Goal: Task Accomplishment & Management: Use online tool/utility

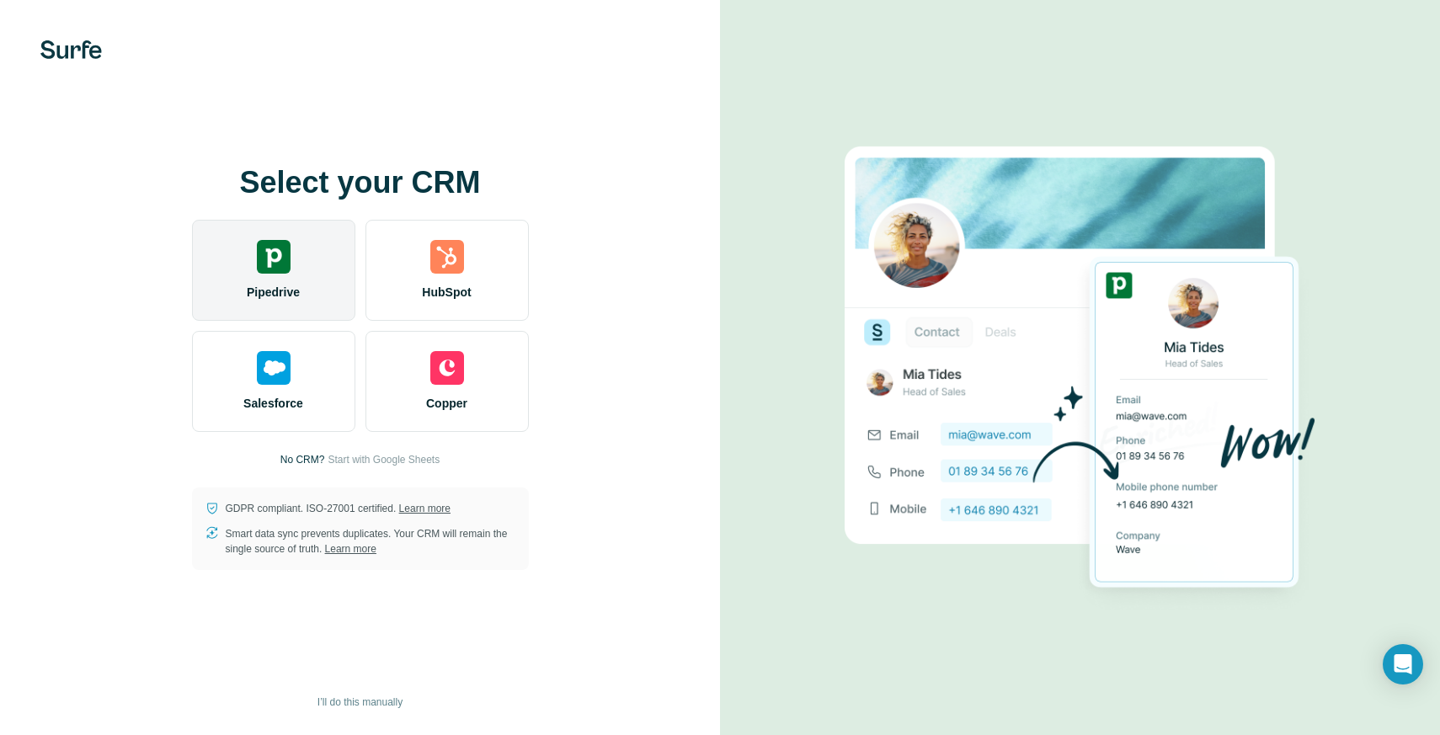
click at [280, 269] on img at bounding box center [274, 257] width 34 height 34
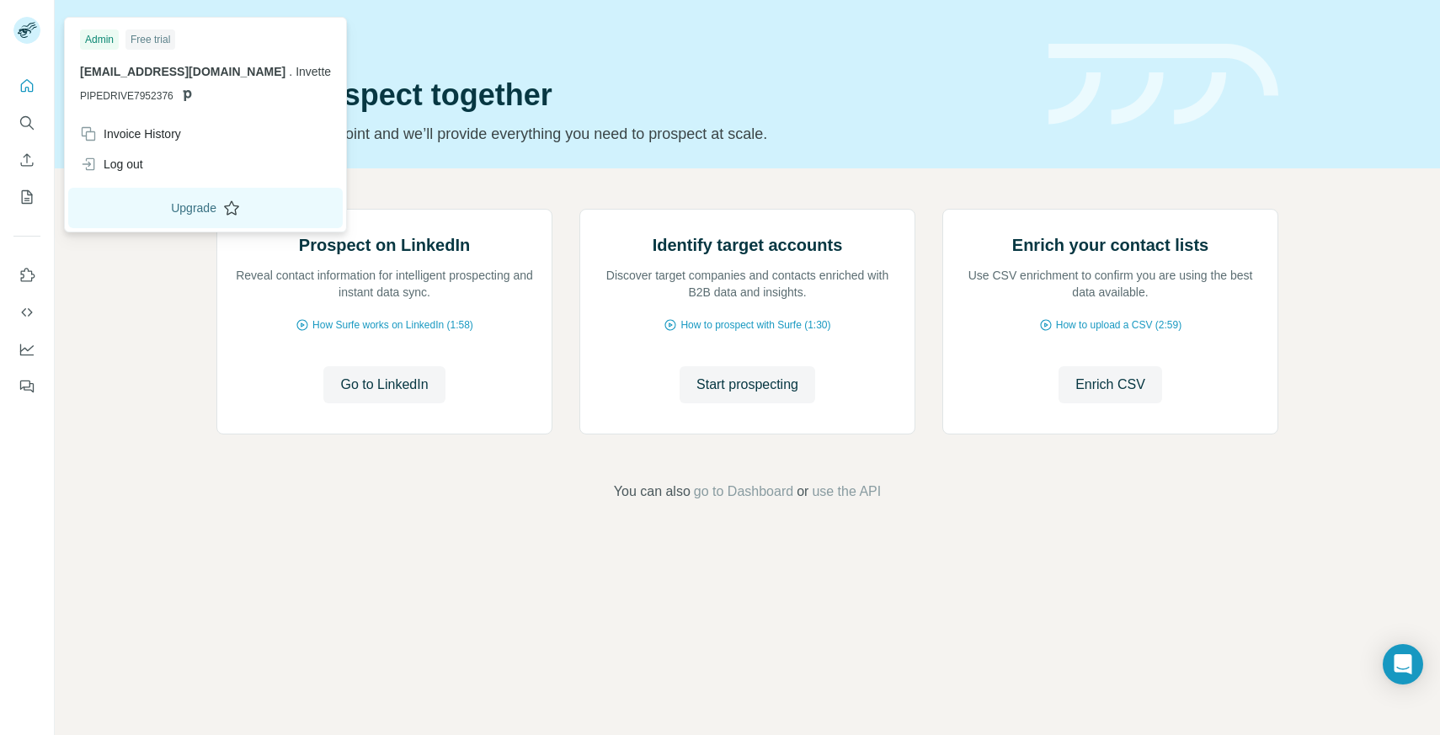
click at [161, 207] on button "Upgrade" at bounding box center [205, 208] width 275 height 40
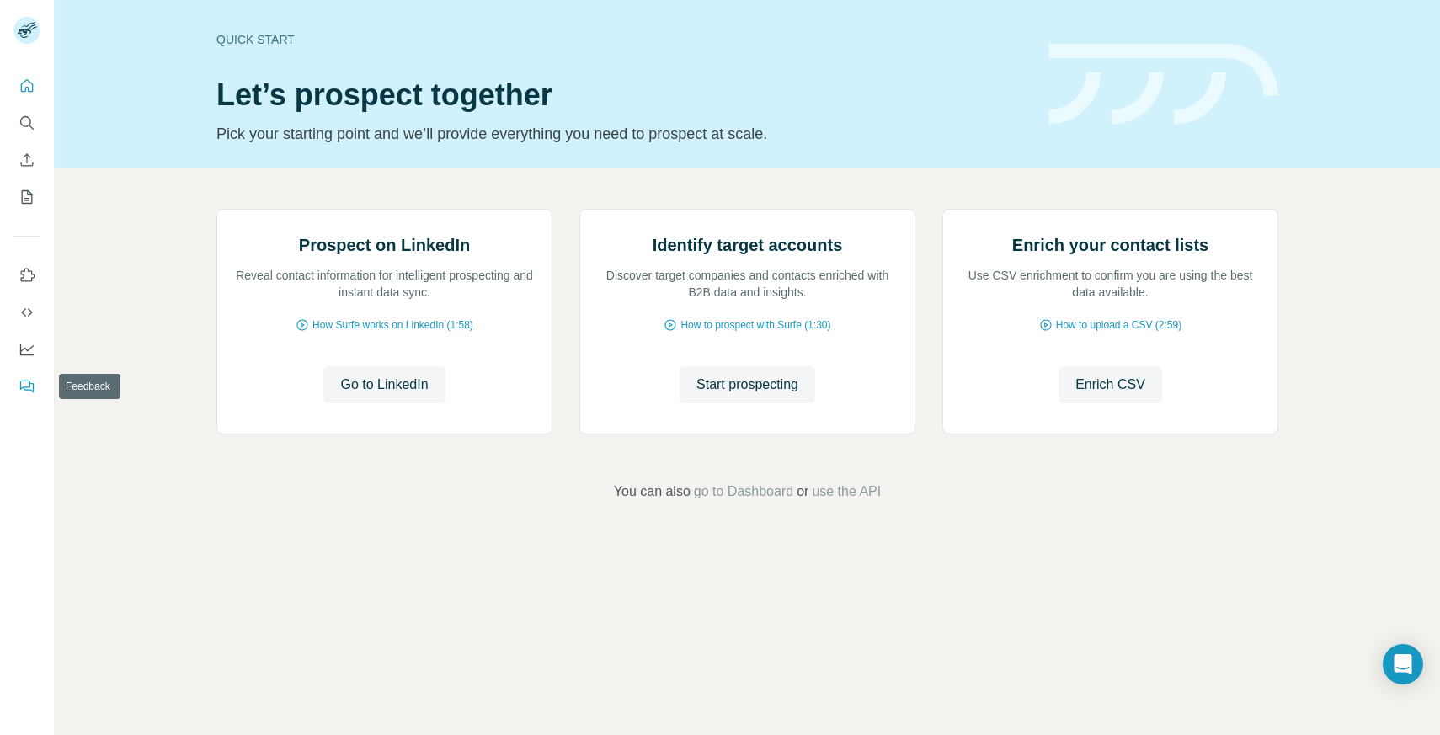
click at [23, 386] on icon "Feedback" at bounding box center [27, 386] width 17 height 17
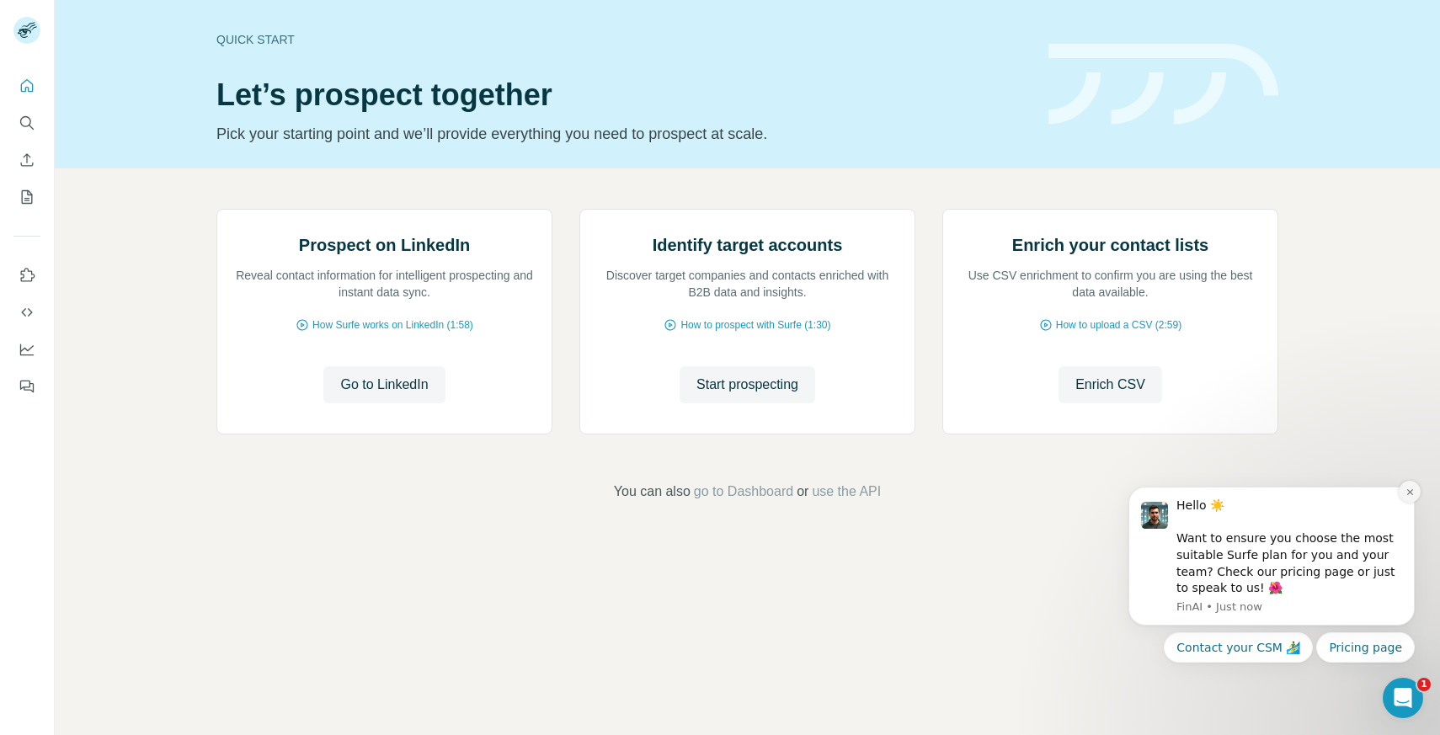
click at [1411, 492] on icon "Dismiss notification" at bounding box center [1409, 492] width 9 height 9
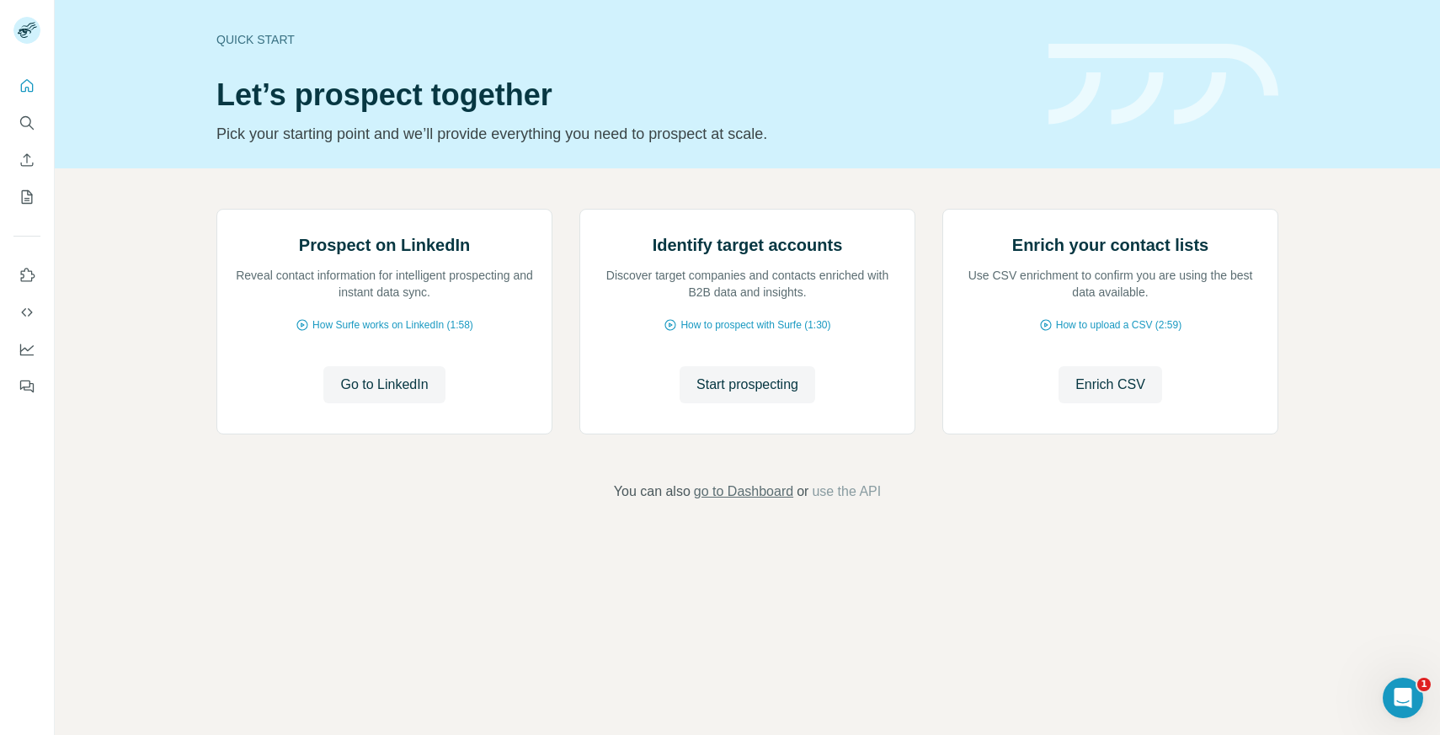
click at [717, 502] on span "go to Dashboard" at bounding box center [743, 492] width 99 height 20
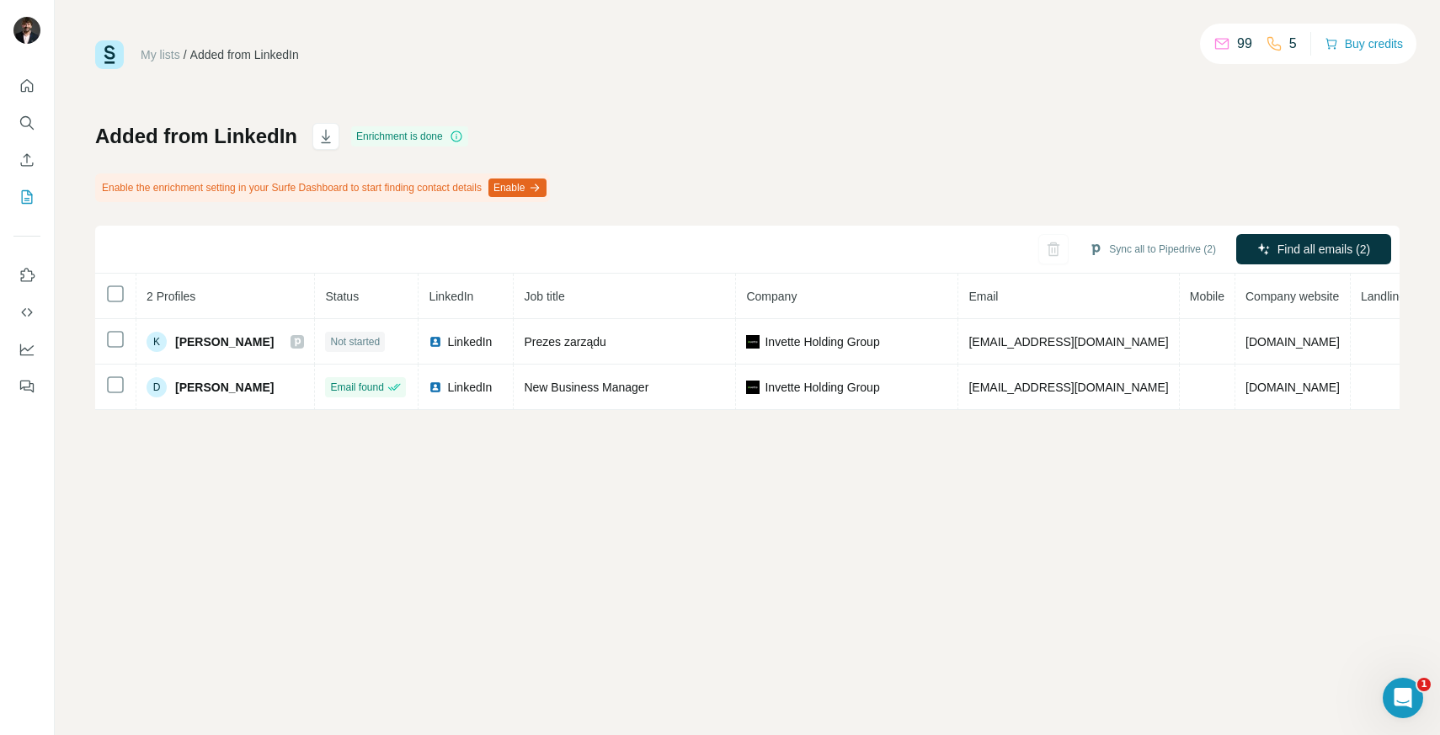
click at [353, 562] on div "My lists / Added from LinkedIn 99 5 Buy credits Added from LinkedIn Enrichment …" at bounding box center [747, 367] width 1385 height 735
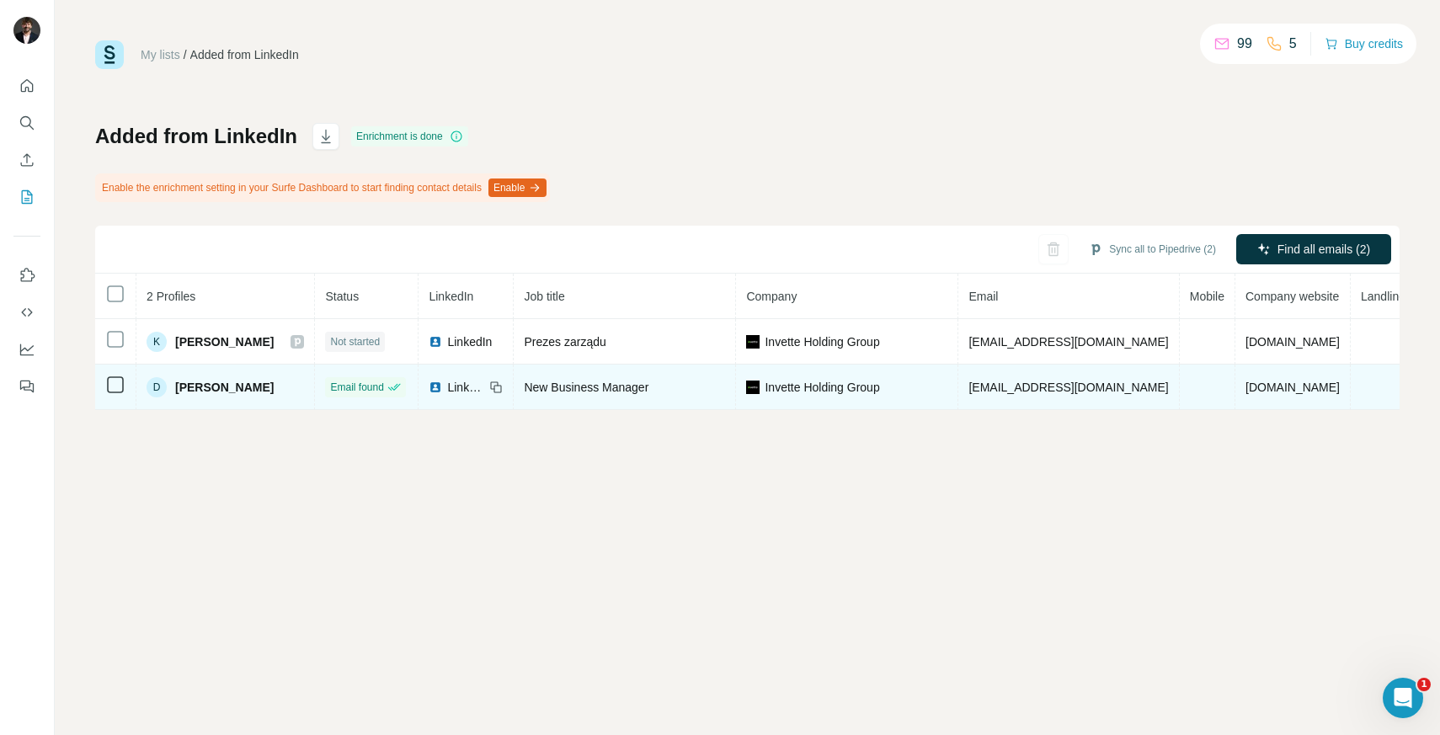
click at [221, 389] on span "Daniel Kazek" at bounding box center [224, 387] width 99 height 17
